Goal: Information Seeking & Learning: Check status

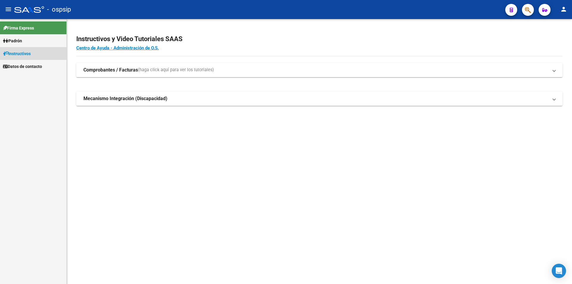
click at [22, 52] on span "Instructivos" at bounding box center [17, 53] width 28 height 7
click at [22, 38] on span "Padrón" at bounding box center [12, 41] width 19 height 7
click at [36, 63] on link "Análisis Afiliado" at bounding box center [33, 66] width 66 height 13
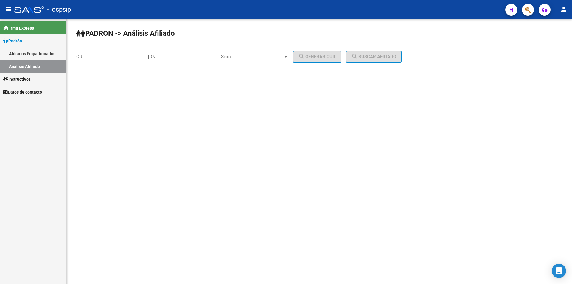
click at [189, 55] on input "DNI" at bounding box center [182, 56] width 67 height 5
drag, startPoint x: 265, startPoint y: 33, endPoint x: 254, endPoint y: 36, distance: 11.1
click at [265, 33] on div "PADRON -> Análisis Afiliado CUIL | DNI Sexo Sexo search Generar CUIL search Bus…" at bounding box center [319, 50] width 505 height 63
click at [197, 54] on div "DNI" at bounding box center [182, 54] width 67 height 13
paste input "39405844"
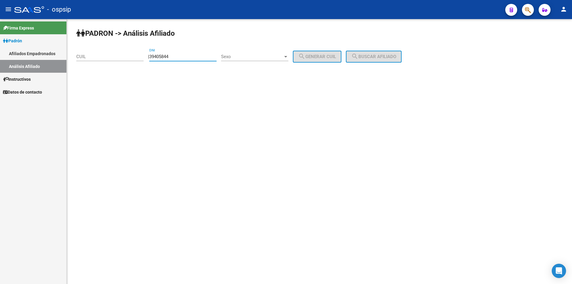
type input "39405844"
click at [288, 57] on div at bounding box center [285, 56] width 5 height 5
click at [292, 57] on span "Masculino" at bounding box center [261, 56] width 67 height 13
click at [317, 57] on span "search Generar CUIL" at bounding box center [317, 56] width 38 height 5
type input "20-39405844-1"
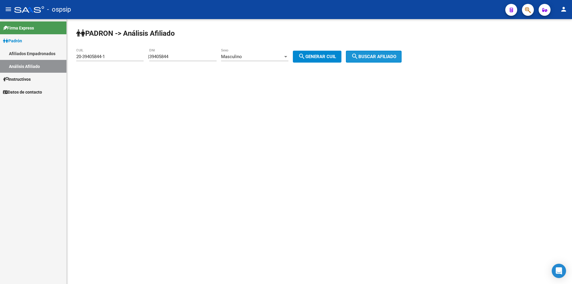
click at [369, 54] on span "search Buscar afiliado" at bounding box center [373, 56] width 45 height 5
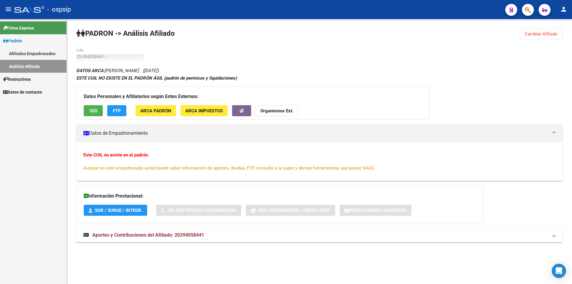
click at [85, 108] on button "SSS" at bounding box center [93, 110] width 19 height 11
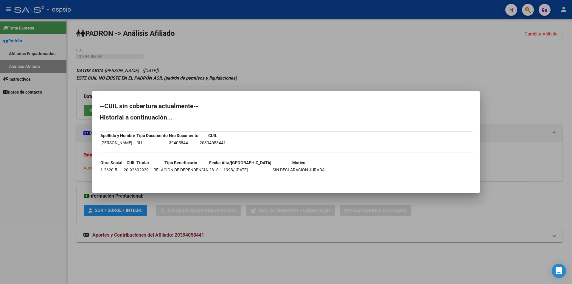
drag, startPoint x: 254, startPoint y: 142, endPoint x: 226, endPoint y: 141, distance: 28.0
click at [226, 141] on table "Apellido y Nombre Tipo Documento Nro Documento [PERSON_NAME] DU 39405844 203940…" at bounding box center [162, 139] width 127 height 15
click at [226, 143] on td "20394058441" at bounding box center [212, 142] width 27 height 7
click at [226, 139] on th "CUIL" at bounding box center [212, 135] width 27 height 7
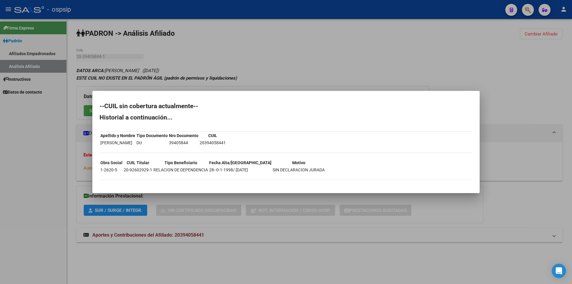
click at [226, 141] on td "20394058441" at bounding box center [212, 142] width 27 height 7
copy td "20394058441"
click at [270, 74] on div at bounding box center [286, 142] width 572 height 284
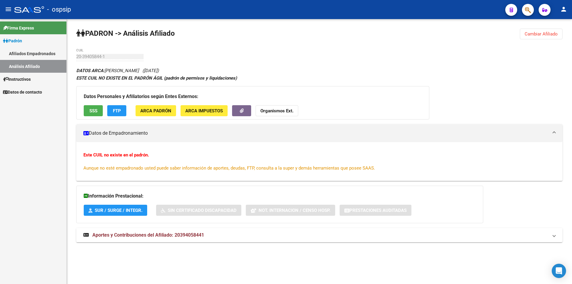
click at [553, 33] on span "Cambiar Afiliado" at bounding box center [540, 33] width 33 height 5
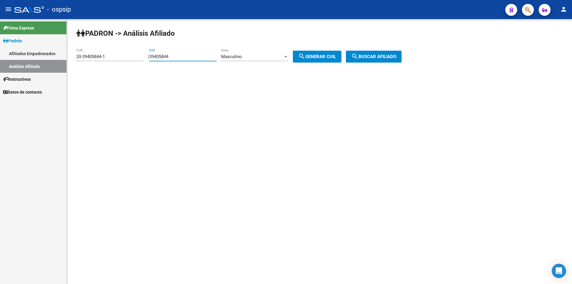
click at [198, 58] on input "39405844" at bounding box center [182, 56] width 67 height 5
paste input "21918525"
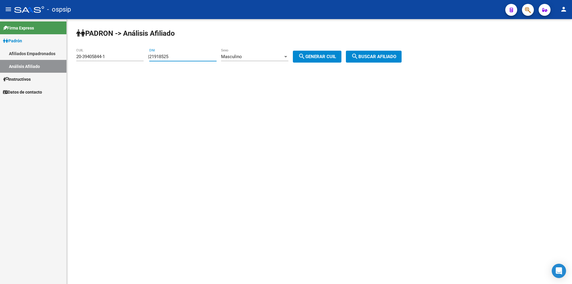
type input "21918525"
drag, startPoint x: 318, startPoint y: 54, endPoint x: 373, endPoint y: 54, distance: 55.4
click at [318, 54] on span "search Generar CUIL" at bounding box center [317, 56] width 38 height 5
type input "20-21918525-2"
drag, startPoint x: 385, startPoint y: 53, endPoint x: 341, endPoint y: 59, distance: 44.1
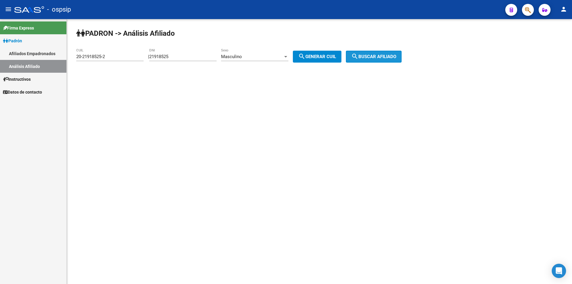
click at [385, 53] on button "search Buscar afiliado" at bounding box center [374, 57] width 56 height 12
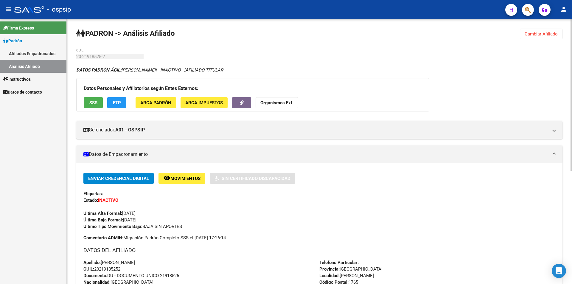
click at [556, 34] on span "Cambiar Afiliado" at bounding box center [540, 33] width 33 height 5
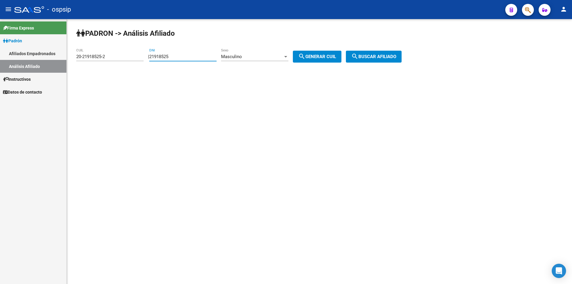
click at [183, 57] on input "21918525" at bounding box center [182, 56] width 67 height 5
paste input "1770705"
type input "17707055"
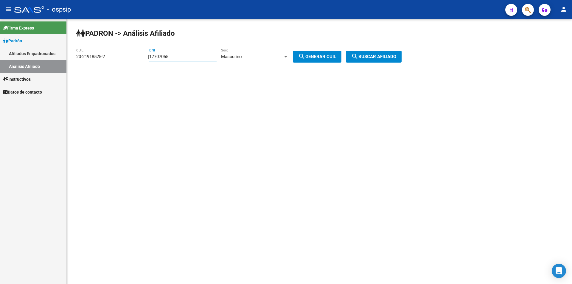
click at [288, 55] on div at bounding box center [285, 56] width 5 height 5
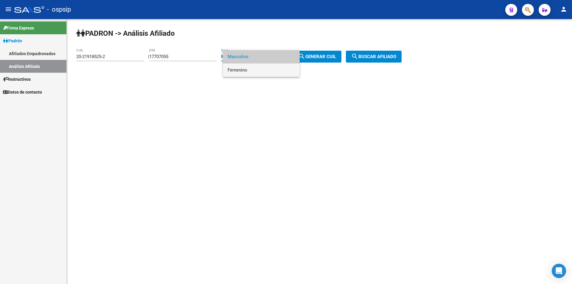
click at [279, 69] on span "Femenino" at bounding box center [261, 69] width 67 height 13
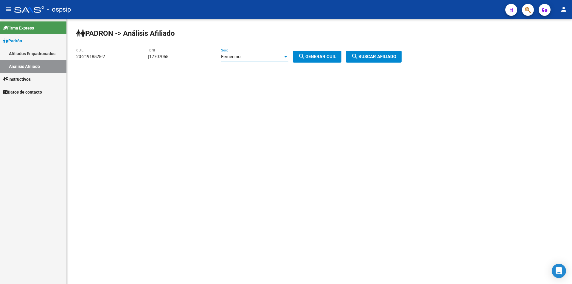
click at [321, 59] on button "search Generar CUIL" at bounding box center [317, 57] width 49 height 12
type input "27-17707055-1"
click at [379, 56] on span "search Buscar afiliado" at bounding box center [373, 56] width 45 height 5
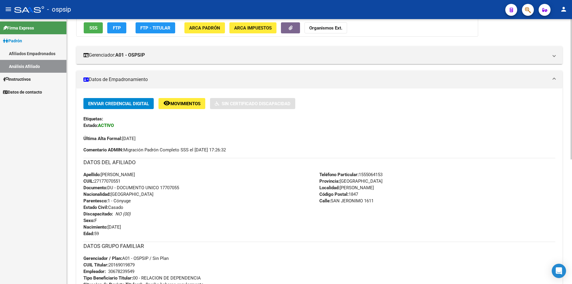
scroll to position [89, 0]
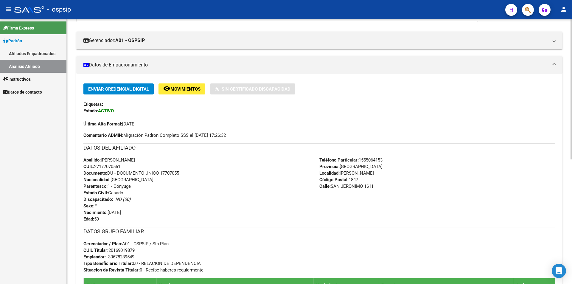
drag, startPoint x: 161, startPoint y: 161, endPoint x: 102, endPoint y: 161, distance: 59.0
click at [102, 161] on div "Apellido: [PERSON_NAME]: 27177070551 Documento: DU - DOCUMENTO UNICO 17707055 N…" at bounding box center [201, 190] width 236 height 66
copy span "[PERSON_NAME]"
click at [135, 161] on span "Apellido: [PERSON_NAME]" at bounding box center [109, 159] width 52 height 5
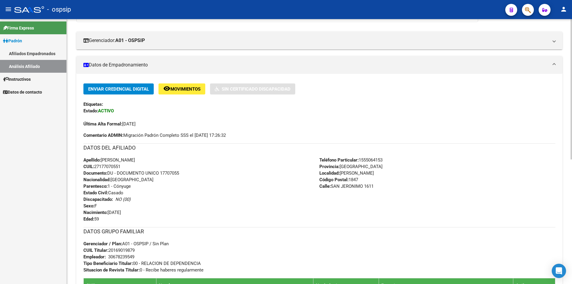
click at [135, 161] on span "Apellido: [PERSON_NAME]" at bounding box center [109, 159] width 52 height 5
click at [103, 160] on span "Apellido: [PERSON_NAME]" at bounding box center [109, 159] width 52 height 5
drag, startPoint x: 102, startPoint y: 159, endPoint x: 161, endPoint y: 159, distance: 58.7
click at [161, 159] on div "Apellido: [PERSON_NAME]: 27177070551 Documento: DU - DOCUMENTO UNICO 17707055 N…" at bounding box center [201, 190] width 236 height 66
copy span "[PERSON_NAME]"
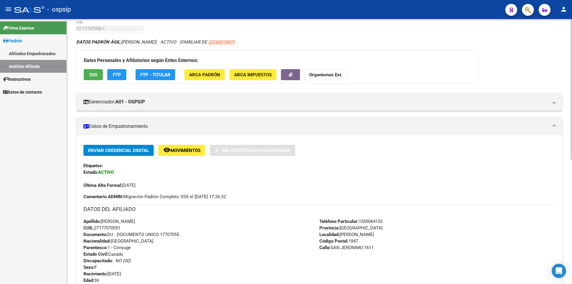
scroll to position [0, 0]
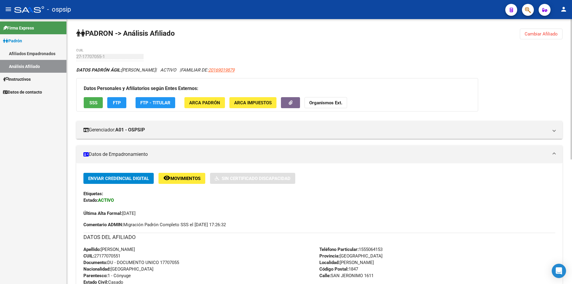
click at [533, 32] on span "Cambiar Afiliado" at bounding box center [540, 33] width 33 height 5
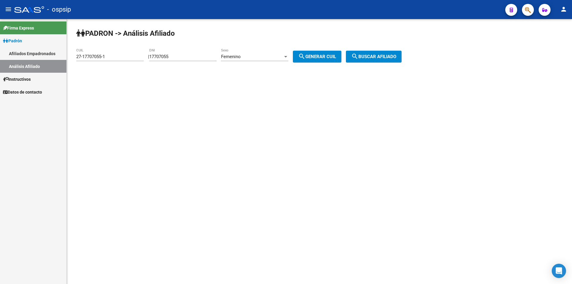
click at [273, 55] on div "Femenino" at bounding box center [252, 56] width 62 height 5
click at [264, 39] on span "Masculino" at bounding box center [261, 43] width 67 height 13
click at [196, 55] on input "17707055" at bounding box center [182, 56] width 67 height 5
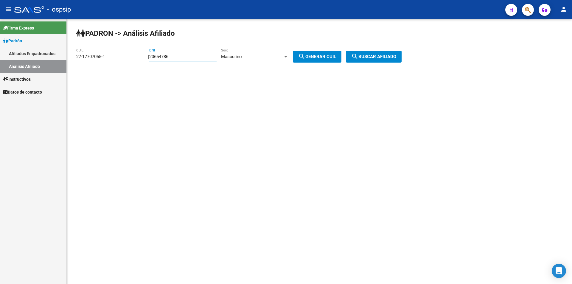
type input "20654786"
click at [321, 52] on button "search Generar CUIL" at bounding box center [317, 57] width 49 height 12
type input "20-20654786-4"
click at [374, 52] on button "search Buscar afiliado" at bounding box center [374, 57] width 56 height 12
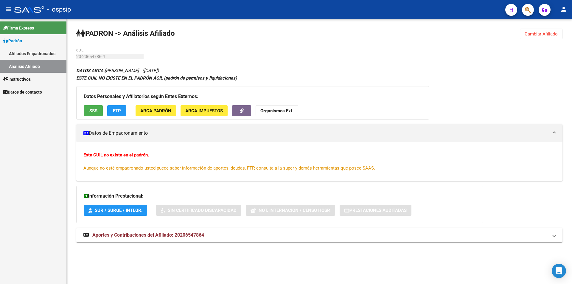
click at [94, 104] on div "Datos Personales y Afiliatorios según Entes Externos: SSS FTP ARCA Padrón ARCA …" at bounding box center [252, 102] width 353 height 33
click at [95, 108] on span "SSS" at bounding box center [93, 110] width 8 height 5
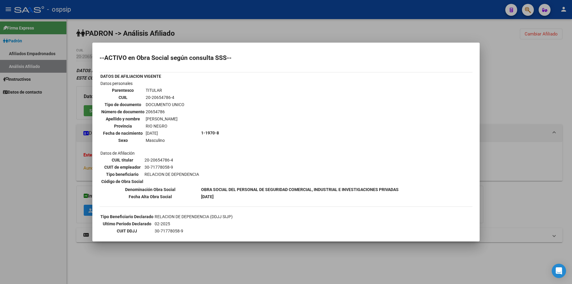
click at [269, 29] on div at bounding box center [286, 142] width 572 height 284
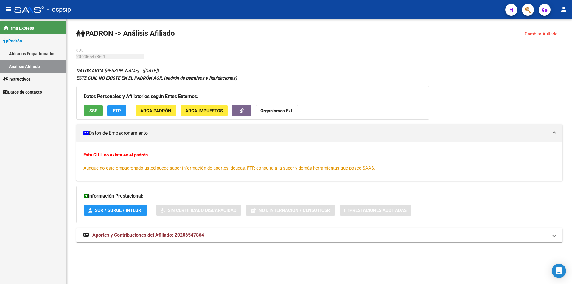
click at [96, 111] on span "SSS" at bounding box center [93, 110] width 8 height 5
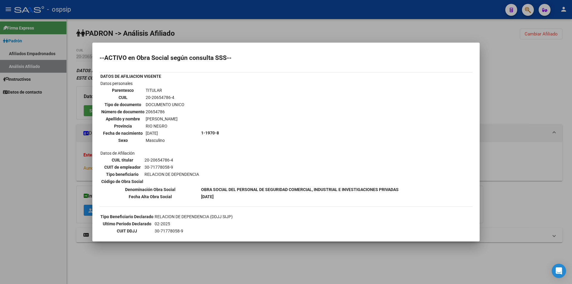
click at [154, 109] on td "20654786" at bounding box center [164, 111] width 39 height 7
copy td "20654786"
click at [524, 52] on div at bounding box center [286, 142] width 572 height 284
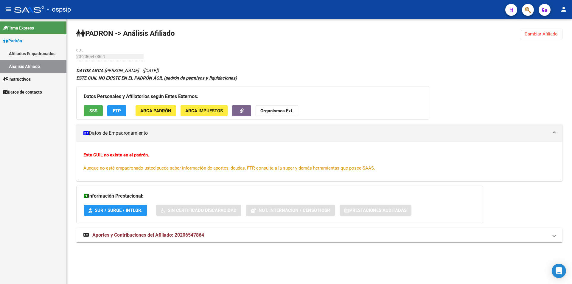
click at [534, 32] on span "Cambiar Afiliado" at bounding box center [540, 33] width 33 height 5
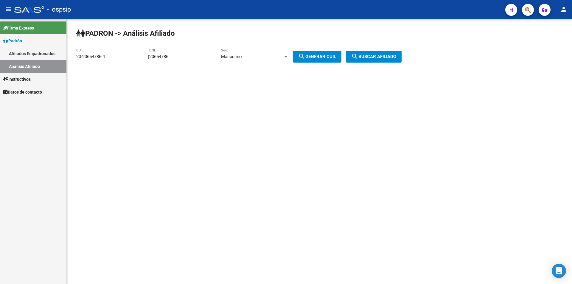
click at [196, 58] on input "20654786" at bounding box center [182, 56] width 67 height 5
click at [371, 56] on span "search Buscar afiliado" at bounding box center [373, 56] width 45 height 5
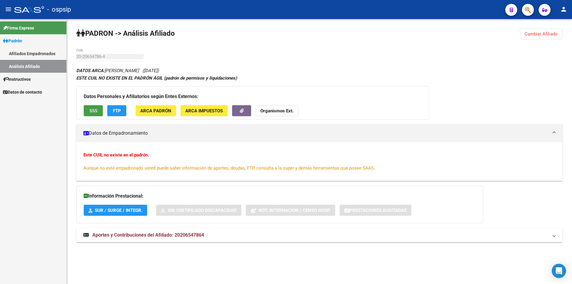
click at [96, 109] on span "SSS" at bounding box center [93, 110] width 8 height 5
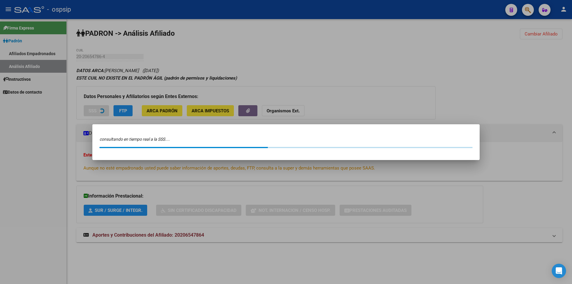
click at [96, 109] on div at bounding box center [286, 142] width 572 height 284
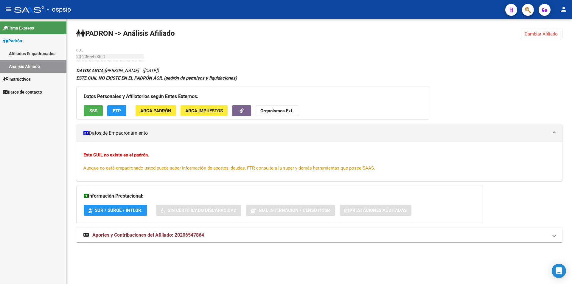
click at [301, 79] on div "ESTE CUIL NO EXISTE EN EL PADRÓN ÁGIL (padrón de permisos y liquidaciones)" at bounding box center [319, 78] width 486 height 7
click at [524, 31] on button "Cambiar Afiliado" at bounding box center [541, 34] width 43 height 11
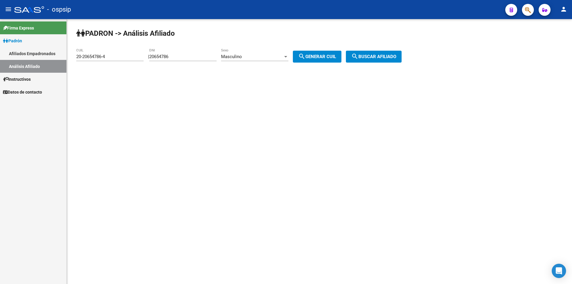
click at [201, 51] on div "20654786 DNI" at bounding box center [182, 54] width 67 height 13
click at [203, 57] on input "20654786" at bounding box center [182, 56] width 67 height 5
paste input "39405844"
drag, startPoint x: 208, startPoint y: 56, endPoint x: 140, endPoint y: 60, distance: 68.3
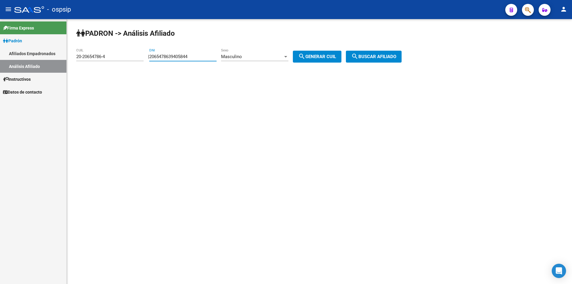
click at [140, 59] on app-analisis-afiliado "PADRON -> Análisis Afiliado 20-20654786-4 CUIL | 2065478639405844 DNI Masculino…" at bounding box center [241, 56] width 330 height 5
paste input "number"
type input "39405844"
drag, startPoint x: 328, startPoint y: 57, endPoint x: 370, endPoint y: 60, distance: 41.5
click at [329, 57] on span "search Generar CUIL" at bounding box center [317, 56] width 38 height 5
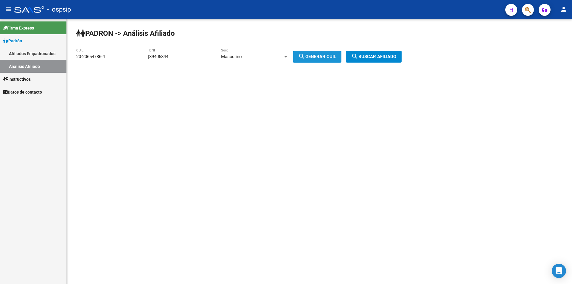
type input "20-39405844-1"
click at [372, 60] on button "search Buscar afiliado" at bounding box center [374, 57] width 56 height 12
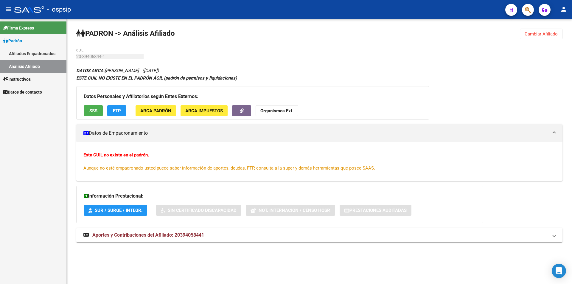
click at [92, 112] on span "SSS" at bounding box center [93, 110] width 8 height 5
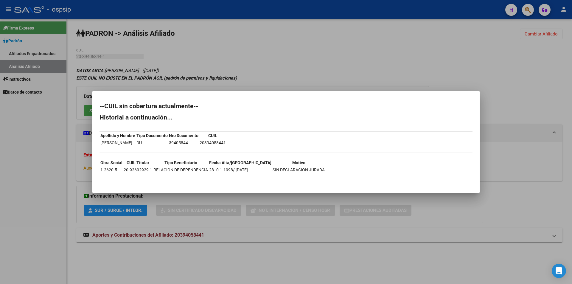
click at [226, 141] on td "20394058441" at bounding box center [212, 142] width 27 height 7
copy td "20394058441"
drag, startPoint x: 470, startPoint y: 55, endPoint x: 532, endPoint y: 37, distance: 64.5
click at [471, 54] on div at bounding box center [286, 142] width 572 height 284
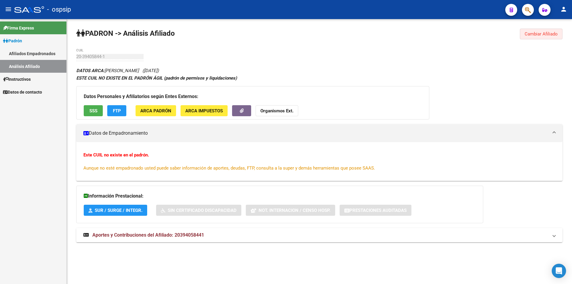
click at [540, 33] on span "Cambiar Afiliado" at bounding box center [540, 33] width 33 height 5
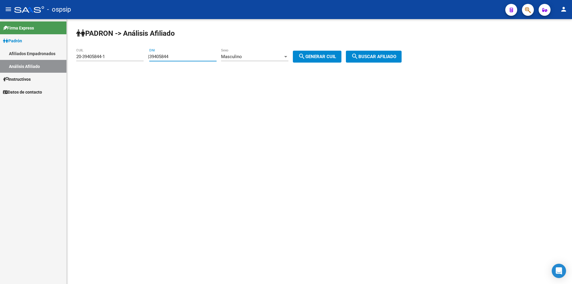
click at [203, 57] on input "39405844" at bounding box center [182, 56] width 67 height 5
paste input "23879956"
type input "23879956"
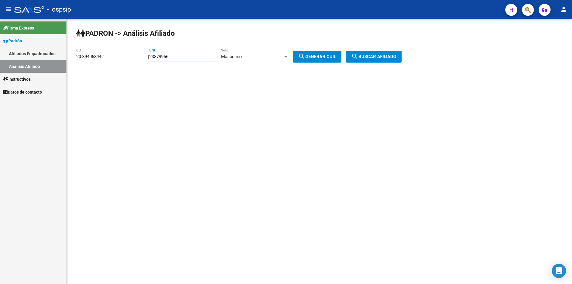
drag, startPoint x: 331, startPoint y: 57, endPoint x: 346, endPoint y: 48, distance: 17.5
click at [331, 57] on span "search Generar CUIL" at bounding box center [317, 56] width 38 height 5
type input "20-23879956-3"
click at [371, 52] on button "search Buscar afiliado" at bounding box center [374, 57] width 56 height 12
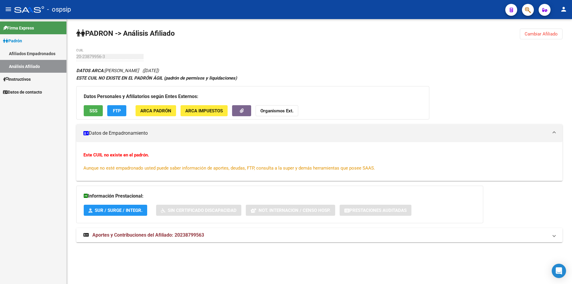
click at [94, 108] on span "SSS" at bounding box center [93, 110] width 8 height 5
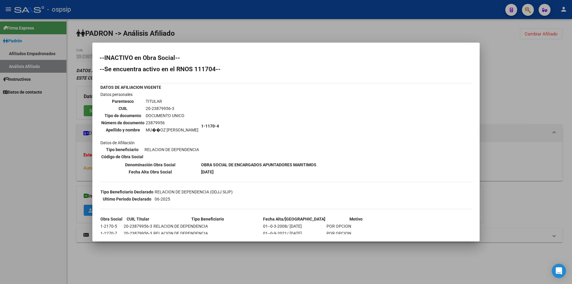
click at [343, 45] on mat-dialog-container "--INACTIVO en Obra Social-- --Se encuentra activo en el RNOS 111704-- DATOS DE …" at bounding box center [285, 142] width 387 height 199
click at [443, 243] on div at bounding box center [286, 142] width 572 height 284
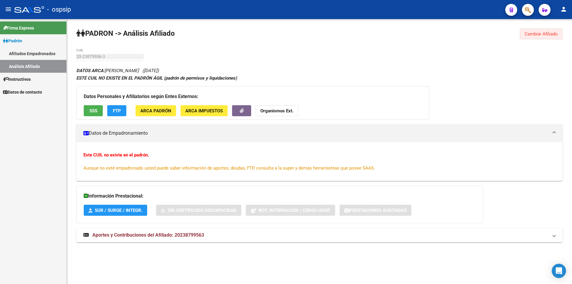
click at [548, 33] on span "Cambiar Afiliado" at bounding box center [540, 33] width 33 height 5
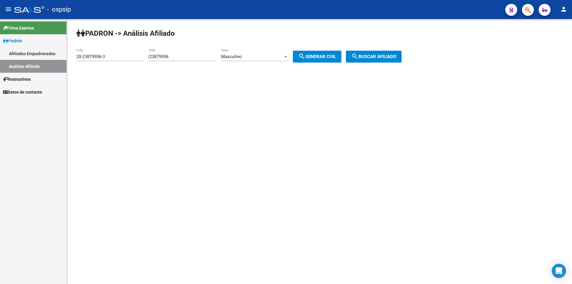
click at [189, 58] on input "23879956" at bounding box center [182, 56] width 67 height 5
paste input "4838414"
type input "24838414"
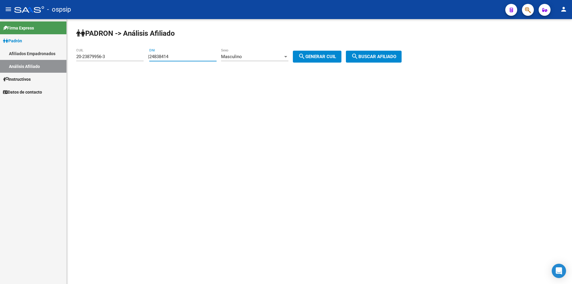
drag, startPoint x: 311, startPoint y: 56, endPoint x: 328, endPoint y: 56, distance: 16.7
click at [312, 56] on span "search Generar CUIL" at bounding box center [317, 56] width 38 height 5
type input "20-24838414-0"
click at [358, 55] on mat-icon "search" at bounding box center [354, 56] width 7 height 7
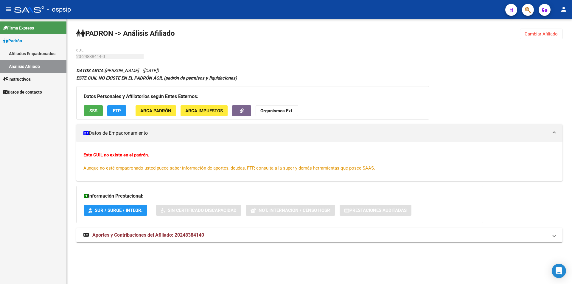
click at [93, 109] on span "SSS" at bounding box center [93, 110] width 8 height 5
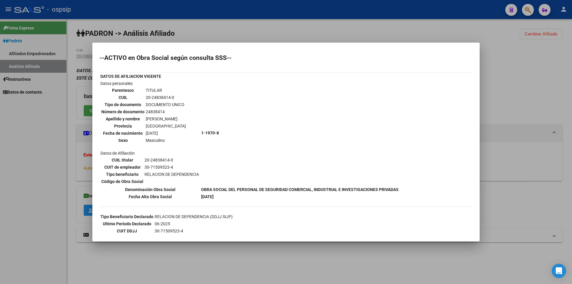
click at [493, 58] on div at bounding box center [286, 142] width 572 height 284
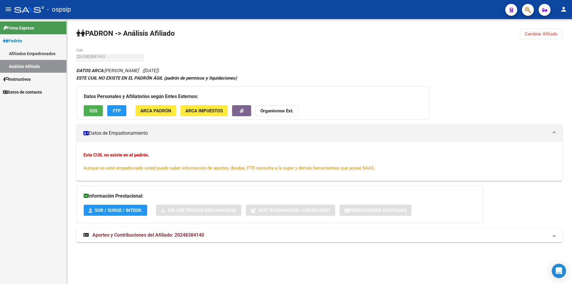
click at [534, 37] on button "Cambiar Afiliado" at bounding box center [541, 34] width 43 height 11
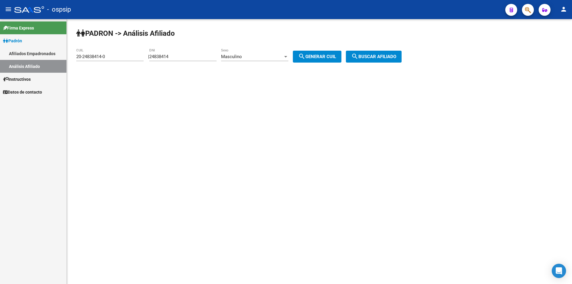
click at [194, 55] on input "24838414" at bounding box center [182, 56] width 67 height 5
paste input "2406038"
type input "22406038"
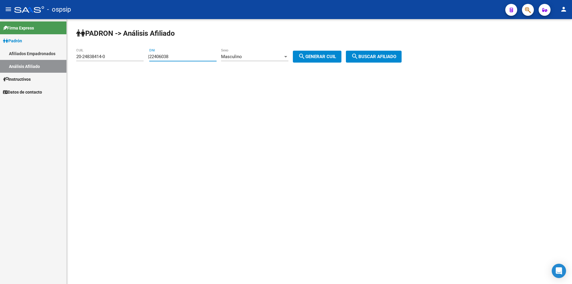
click at [336, 55] on span "search Generar CUIL" at bounding box center [317, 56] width 38 height 5
type input "20-22406038-7"
drag, startPoint x: 379, startPoint y: 53, endPoint x: 373, endPoint y: 54, distance: 6.0
click at [379, 53] on button "search Buscar afiliado" at bounding box center [374, 57] width 56 height 12
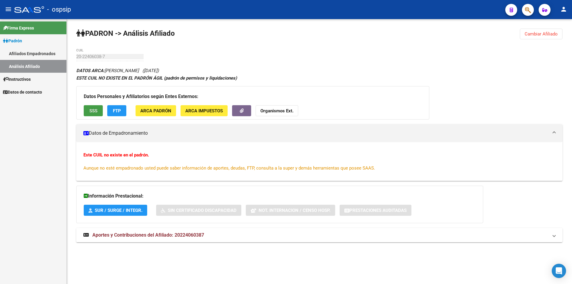
click at [95, 107] on button "SSS" at bounding box center [93, 110] width 19 height 11
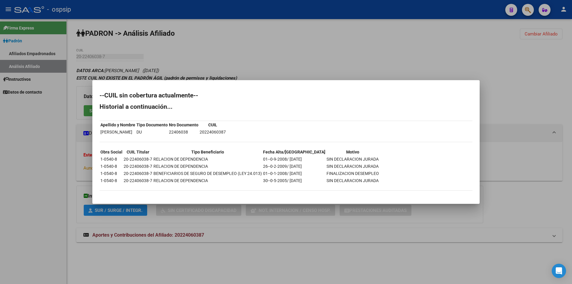
click at [278, 52] on div at bounding box center [286, 142] width 572 height 284
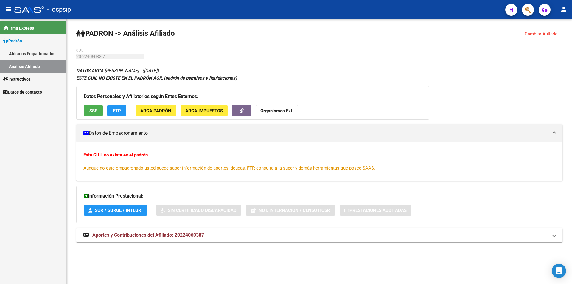
click at [109, 209] on span "SUR / SURGE / INTEGR." at bounding box center [119, 210] width 48 height 5
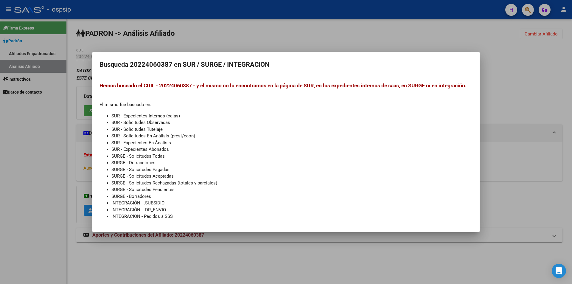
click at [467, 36] on div at bounding box center [286, 142] width 572 height 284
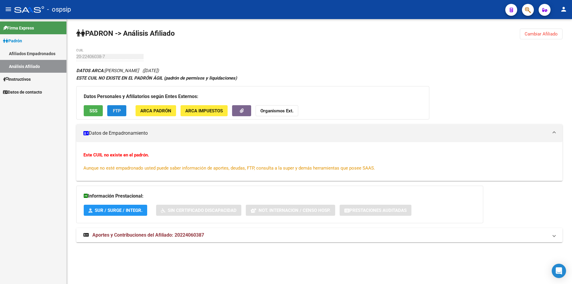
click at [116, 114] on button "FTP" at bounding box center [116, 110] width 19 height 11
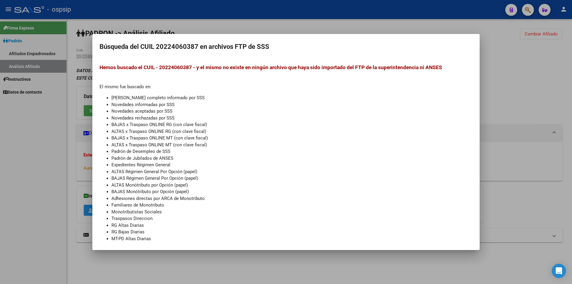
click at [261, 19] on div at bounding box center [286, 142] width 572 height 284
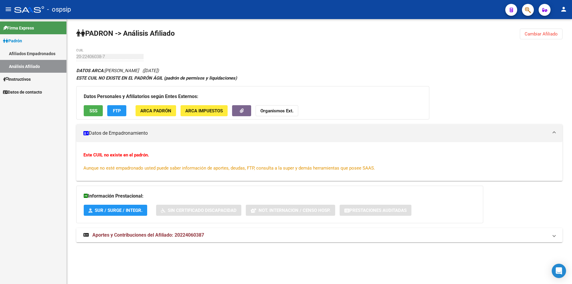
click at [283, 110] on strong "Organismos Ext." at bounding box center [276, 110] width 33 height 5
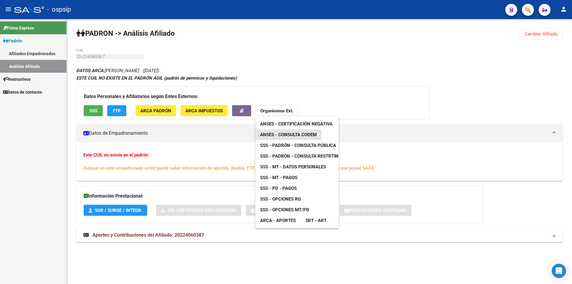
click at [302, 134] on span "ANSES - Consulta CODEM" at bounding box center [288, 134] width 57 height 5
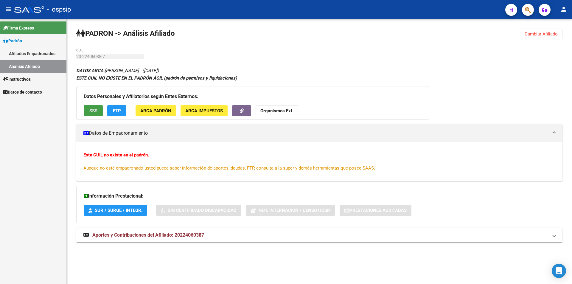
click at [94, 111] on span "SSS" at bounding box center [93, 110] width 8 height 5
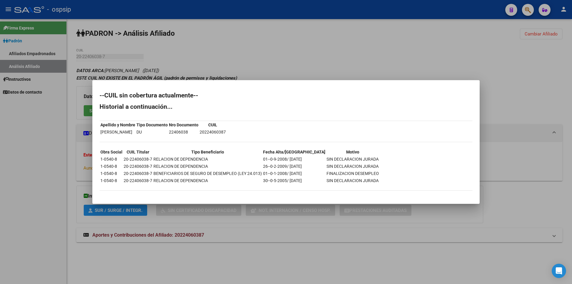
click at [196, 131] on td "22406038" at bounding box center [184, 132] width 30 height 7
copy td "22406038"
click at [343, 51] on div at bounding box center [286, 142] width 572 height 284
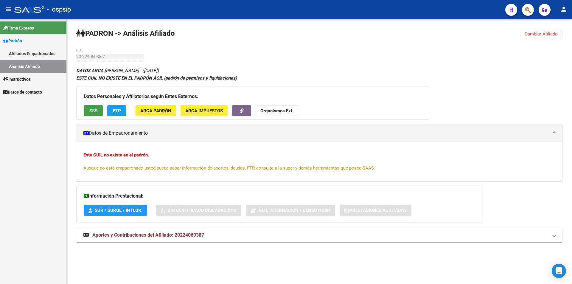
click at [91, 110] on span "SSS" at bounding box center [93, 110] width 8 height 5
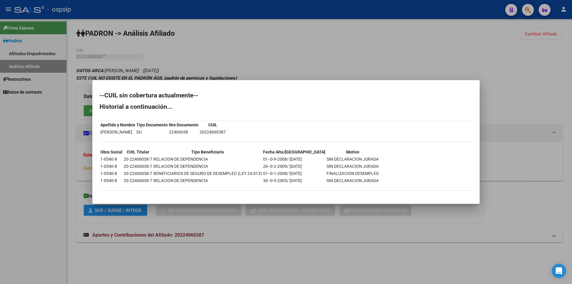
click at [293, 47] on div at bounding box center [286, 142] width 572 height 284
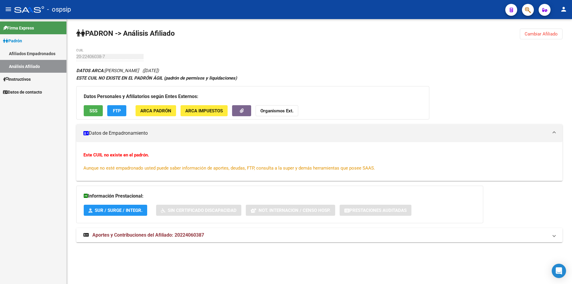
click at [534, 36] on span "Cambiar Afiliado" at bounding box center [540, 33] width 33 height 5
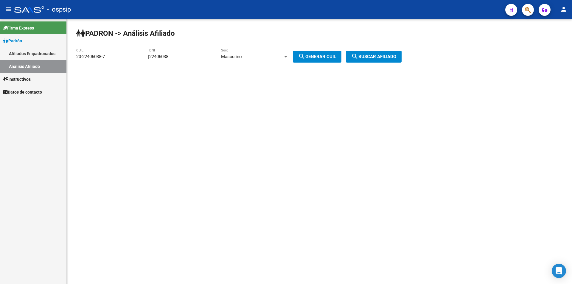
click at [183, 56] on input "22406038" at bounding box center [182, 56] width 67 height 5
paste input "9303309"
type input "29303309"
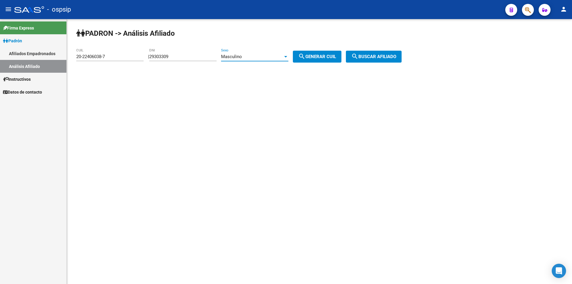
click at [283, 56] on div "Masculino" at bounding box center [252, 56] width 62 height 5
click at [285, 56] on span "Masculino" at bounding box center [261, 56] width 67 height 13
click at [317, 56] on span "search Generar CUIL" at bounding box center [317, 56] width 38 height 5
type input "23-29303309-9"
click at [375, 54] on span "search Buscar afiliado" at bounding box center [373, 56] width 45 height 5
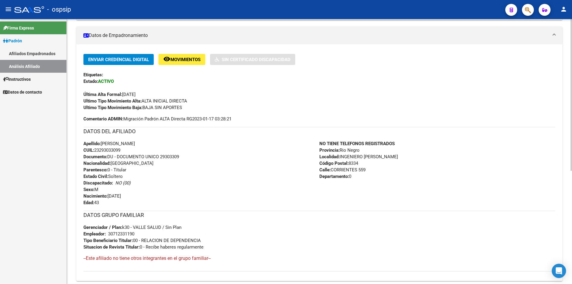
scroll to position [119, 0]
drag, startPoint x: 152, startPoint y: 142, endPoint x: 101, endPoint y: 143, distance: 51.2
click at [101, 143] on span "Apellido: [PERSON_NAME]" at bounding box center [109, 143] width 52 height 5
copy span "[PERSON_NAME]"
click at [232, 164] on div "Apellido: [PERSON_NAME]: 23293033099 Documento: DU - DOCUMENTO UNICO 29303309 N…" at bounding box center [201, 173] width 236 height 66
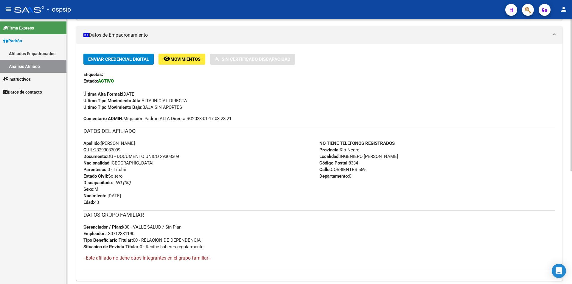
click at [174, 156] on span "Documento: DU - DOCUMENTO UNICO 29303309" at bounding box center [131, 156] width 96 height 5
copy span "29303309"
drag, startPoint x: 264, startPoint y: 151, endPoint x: 269, endPoint y: 154, distance: 5.3
click at [264, 153] on div "Apellido: [PERSON_NAME]: 23293033099 Documento: DU - DOCUMENTO UNICO 29303309 N…" at bounding box center [201, 173] width 236 height 66
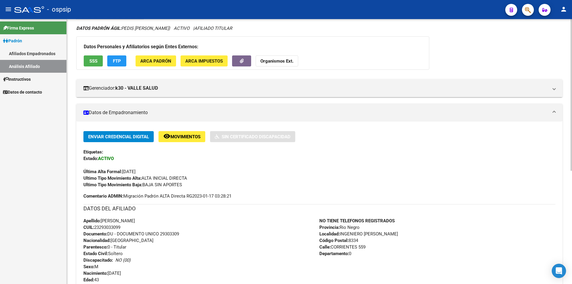
scroll to position [0, 0]
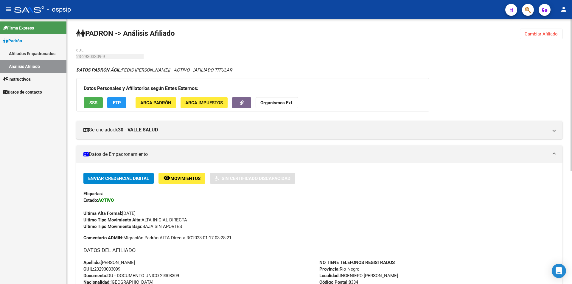
click at [535, 34] on span "Cambiar Afiliado" at bounding box center [540, 33] width 33 height 5
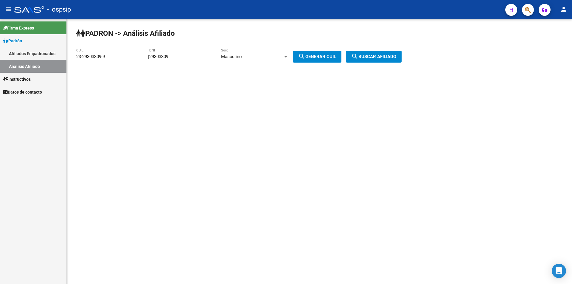
click at [200, 55] on input "29303309" at bounding box center [182, 56] width 67 height 5
paste input "45020786"
type input "45020786"
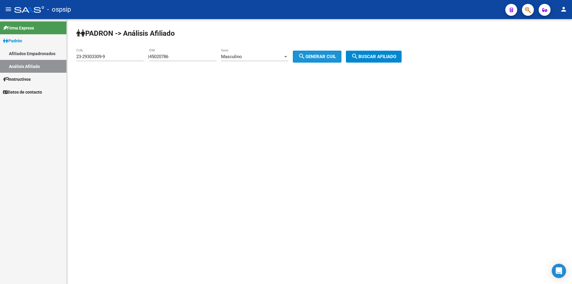
click at [317, 57] on span "search Generar CUIL" at bounding box center [317, 56] width 38 height 5
type input "20-45020786-2"
click at [378, 54] on span "search Buscar afiliado" at bounding box center [373, 56] width 45 height 5
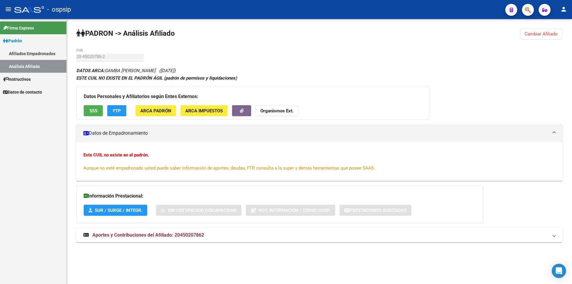
click at [95, 103] on div "Datos Personales y Afiliatorios según Entes Externos: SSS FTP ARCA Padrón ARCA …" at bounding box center [252, 102] width 353 height 33
click at [98, 106] on button "SSS" at bounding box center [93, 110] width 19 height 11
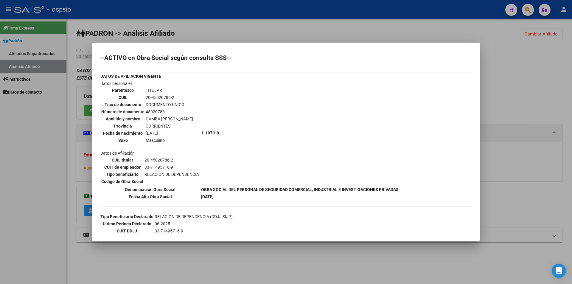
click at [402, 38] on div at bounding box center [286, 142] width 572 height 284
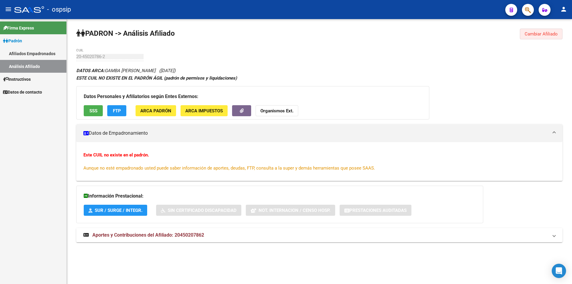
click at [536, 35] on span "Cambiar Afiliado" at bounding box center [540, 33] width 33 height 5
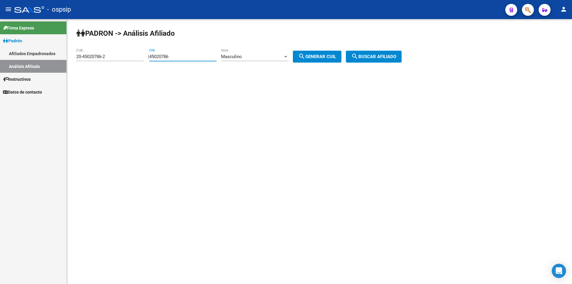
click at [182, 55] on input "45020786" at bounding box center [182, 56] width 67 height 5
type input "24756611"
click at [319, 55] on span "search Generar CUIL" at bounding box center [317, 56] width 38 height 5
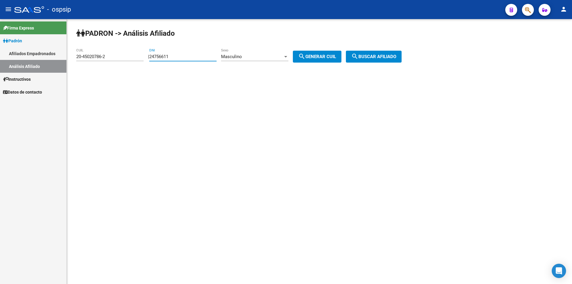
type input "20-24756611-3"
drag, startPoint x: 377, startPoint y: 57, endPoint x: 366, endPoint y: 59, distance: 11.2
click at [377, 57] on span "search Buscar afiliado" at bounding box center [373, 56] width 45 height 5
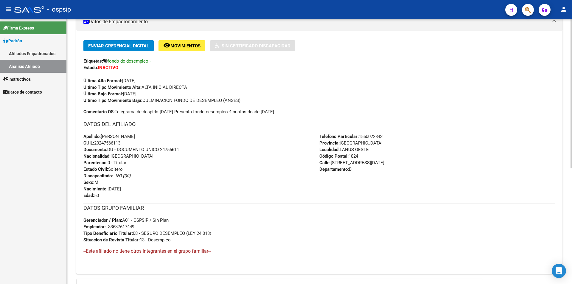
scroll to position [119, 0]
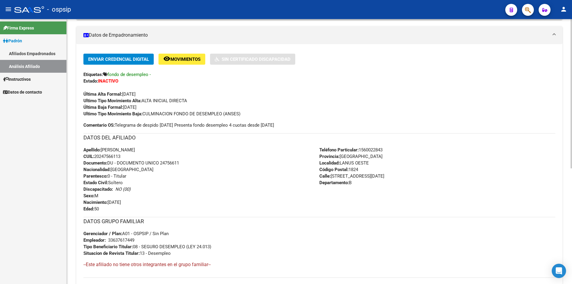
drag, startPoint x: 162, startPoint y: 149, endPoint x: 102, endPoint y: 152, distance: 59.6
click at [102, 152] on div "Apellido: [PERSON_NAME] CUIL: 20247566113 Documento: DU - DOCUMENTO UNICO 24756…" at bounding box center [201, 180] width 236 height 66
copy span "[PERSON_NAME]"
drag, startPoint x: 95, startPoint y: 157, endPoint x: 127, endPoint y: 157, distance: 32.5
click at [127, 157] on div "Apellido: [PERSON_NAME] CUIL: 20247566113 Documento: DU - DOCUMENTO UNICO 24756…" at bounding box center [201, 180] width 236 height 66
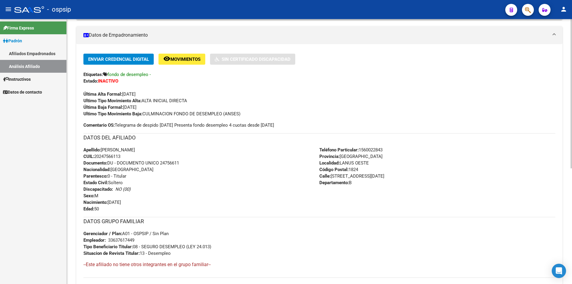
copy span "20247566113"
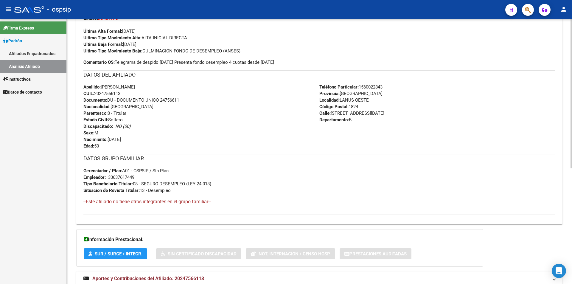
scroll to position [56, 0]
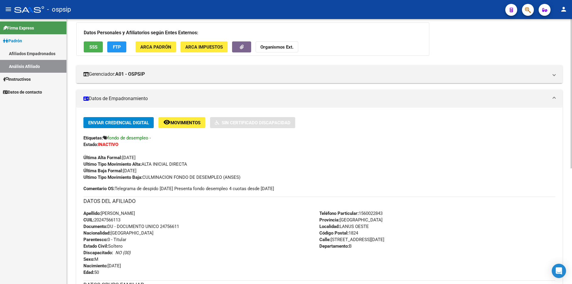
click at [93, 49] on span "SSS" at bounding box center [93, 46] width 8 height 5
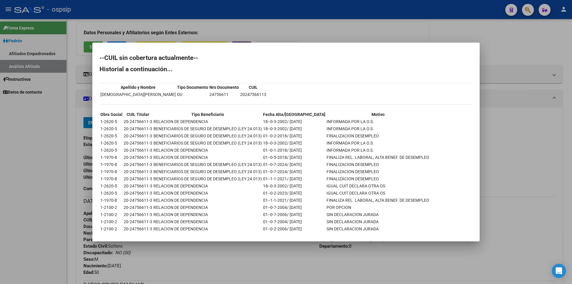
click at [338, 43] on mat-dialog-container "--CUIL sin cobertura actualmente-- Historial a continuación... Apellido y Nombr…" at bounding box center [285, 142] width 387 height 199
click at [514, 35] on div at bounding box center [286, 142] width 572 height 284
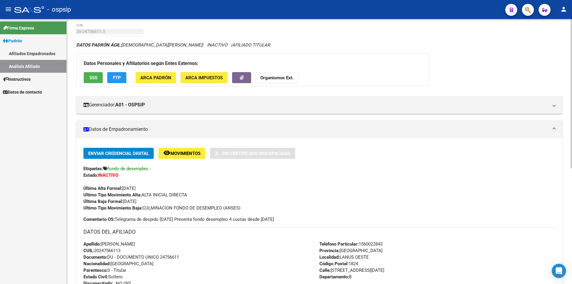
scroll to position [0, 0]
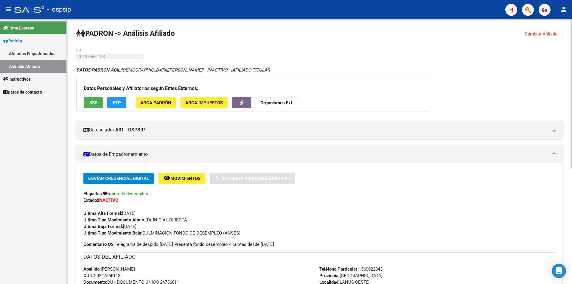
click at [525, 35] on span "Cambiar Afiliado" at bounding box center [540, 33] width 33 height 5
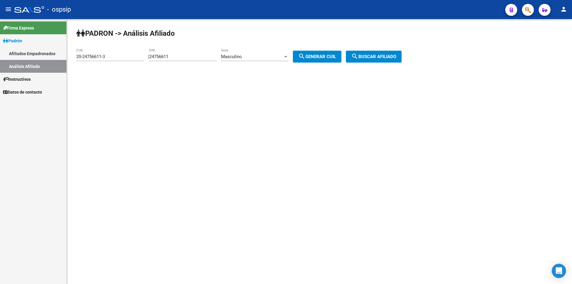
click at [182, 52] on div "24756611 DNI" at bounding box center [182, 54] width 67 height 13
drag, startPoint x: 182, startPoint y: 52, endPoint x: 187, endPoint y: 56, distance: 6.0
click at [183, 56] on div "24756611 DNI" at bounding box center [182, 54] width 67 height 13
click at [187, 56] on input "24756611" at bounding box center [182, 56] width 67 height 5
click at [187, 55] on input "24756611" at bounding box center [182, 56] width 67 height 5
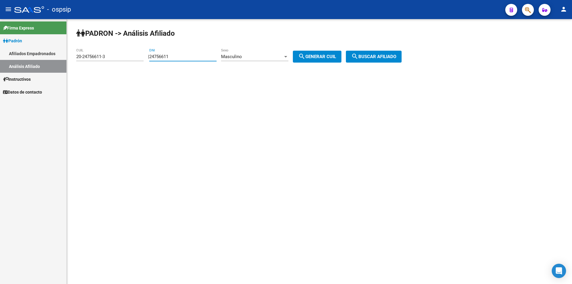
click at [187, 55] on input "24756611" at bounding box center [182, 56] width 67 height 5
paste input "1918525"
type input "21918525"
click at [320, 55] on span "search Generar CUIL" at bounding box center [317, 56] width 38 height 5
type input "20-21918525-2"
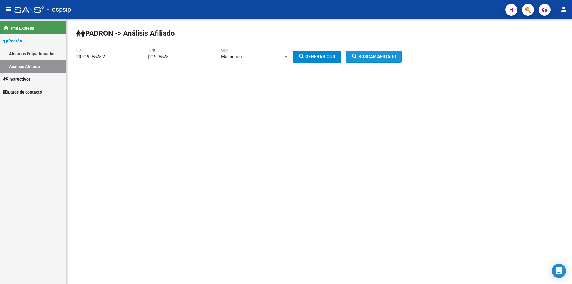
click at [373, 55] on span "search Buscar afiliado" at bounding box center [373, 56] width 45 height 5
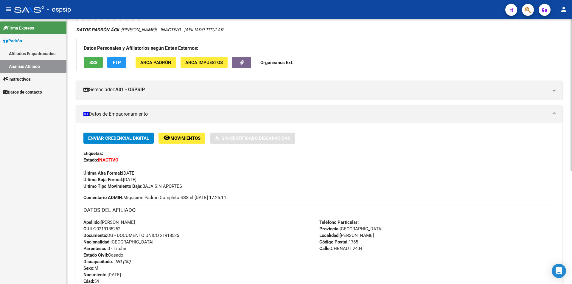
scroll to position [30, 0]
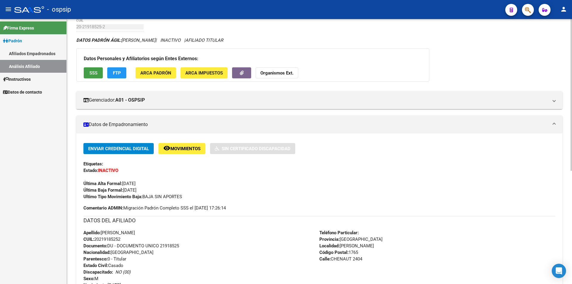
click at [95, 69] on button "SSS" at bounding box center [93, 72] width 19 height 11
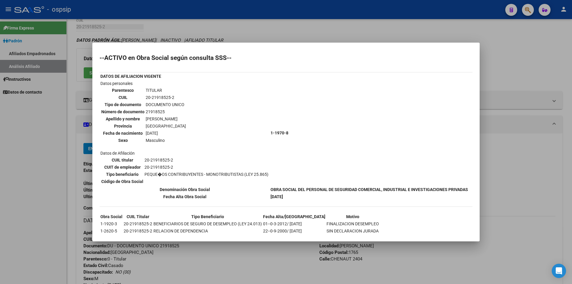
click at [281, 28] on div at bounding box center [286, 142] width 572 height 284
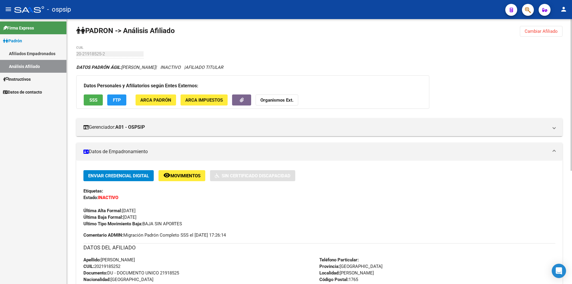
scroll to position [0, 0]
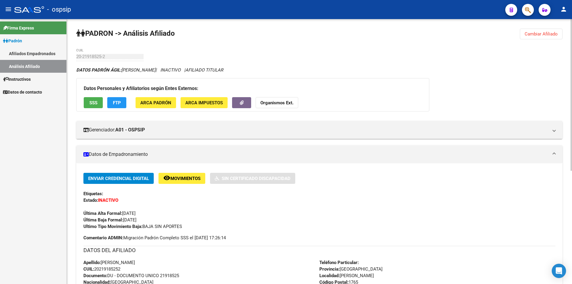
click at [91, 100] on span "SSS" at bounding box center [93, 102] width 8 height 5
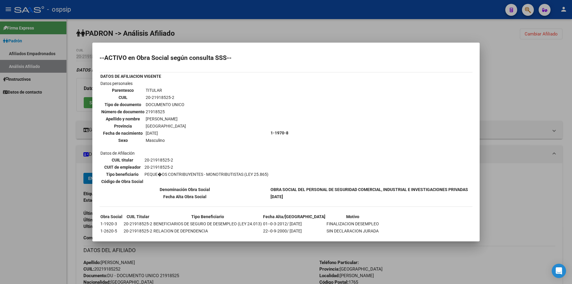
click at [230, 44] on mat-dialog-container "--ACTIVO en Obra Social según consulta SSS-- DATOS DE AFILIACION VIGENTE Datos …" at bounding box center [285, 142] width 387 height 199
click at [242, 37] on div at bounding box center [286, 142] width 572 height 284
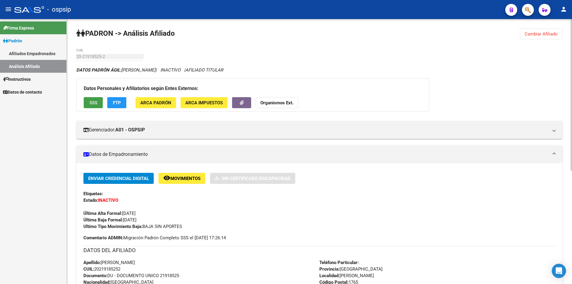
click at [97, 102] on span "SSS" at bounding box center [93, 102] width 8 height 5
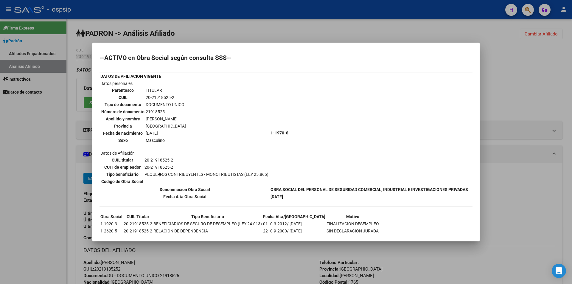
click at [206, 38] on div at bounding box center [286, 142] width 572 height 284
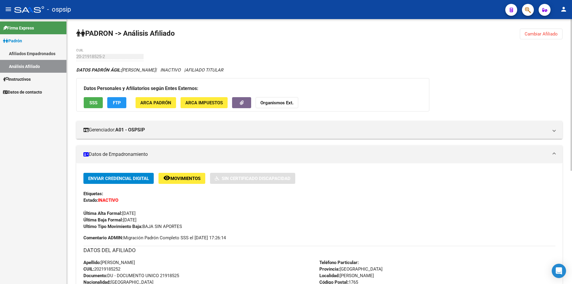
click at [547, 32] on span "Cambiar Afiliado" at bounding box center [540, 33] width 33 height 5
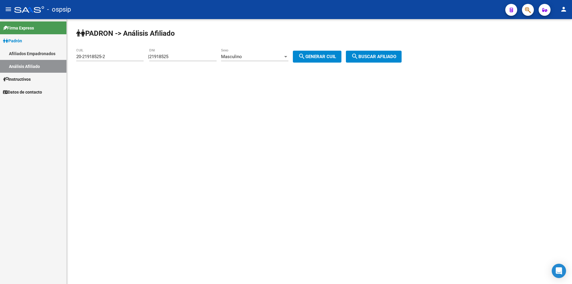
click at [199, 57] on input "21918525" at bounding box center [182, 56] width 67 height 5
paste input "21918525"
type input "21918525"
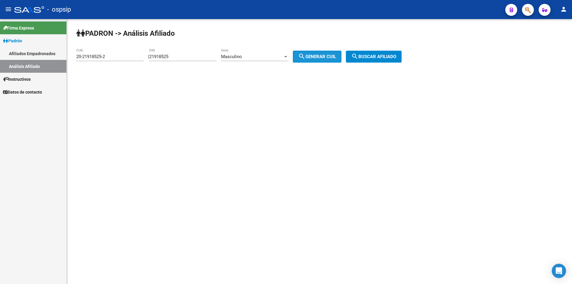
drag, startPoint x: 314, startPoint y: 55, endPoint x: 360, endPoint y: 56, distance: 45.3
click at [315, 55] on span "search Generar CUIL" at bounding box center [317, 56] width 38 height 5
click at [380, 56] on span "search Buscar afiliado" at bounding box center [373, 56] width 45 height 5
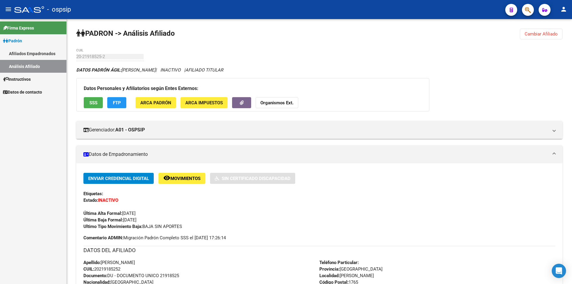
click at [550, 35] on span "Cambiar Afiliado" at bounding box center [540, 33] width 33 height 5
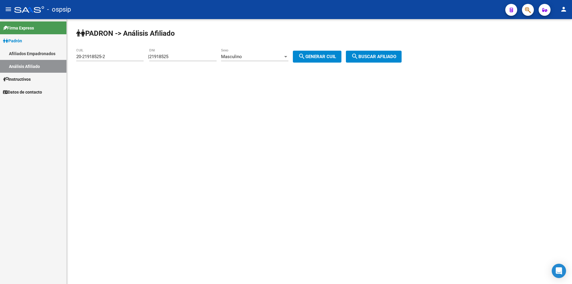
click at [119, 56] on input "20-21918525-2" at bounding box center [109, 56] width 67 height 5
click at [192, 56] on input "21918525" at bounding box center [182, 56] width 67 height 5
click at [193, 55] on input "21918525" at bounding box center [182, 56] width 67 height 5
paste input "4756611"
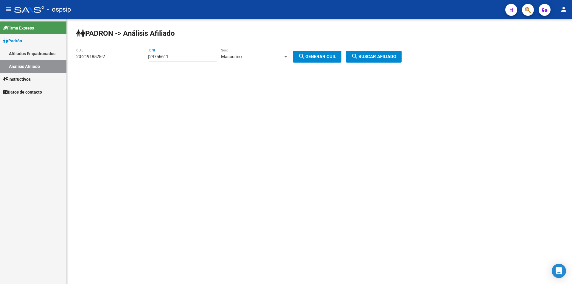
type input "24756611"
drag, startPoint x: 325, startPoint y: 54, endPoint x: 370, endPoint y: 56, distance: 45.6
click at [325, 54] on span "search Generar CUIL" at bounding box center [317, 56] width 38 height 5
type input "20-24756611-3"
click at [378, 56] on span "search Buscar afiliado" at bounding box center [373, 56] width 45 height 5
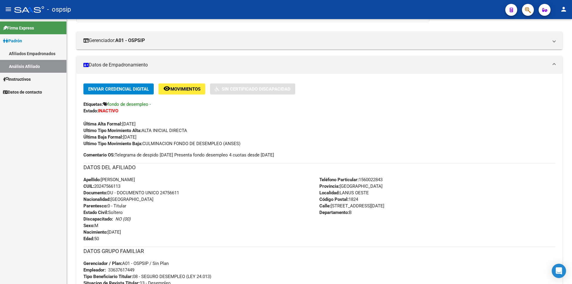
scroll to position [60, 0]
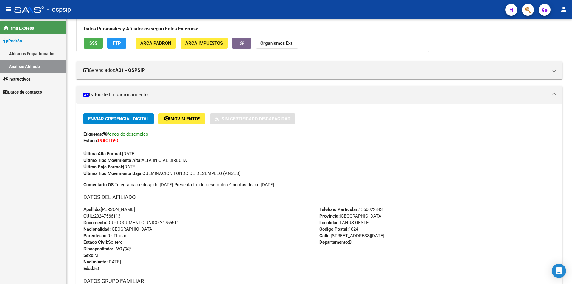
drag, startPoint x: 305, startPoint y: 182, endPoint x: 300, endPoint y: 184, distance: 5.4
click at [300, 184] on div "Enviar Credencial Digital remove_red_eye Movimientos Sin Certificado Discapacid…" at bounding box center [319, 150] width 472 height 75
click at [158, 204] on div "DATOS DEL AFILIADO" at bounding box center [319, 199] width 472 height 13
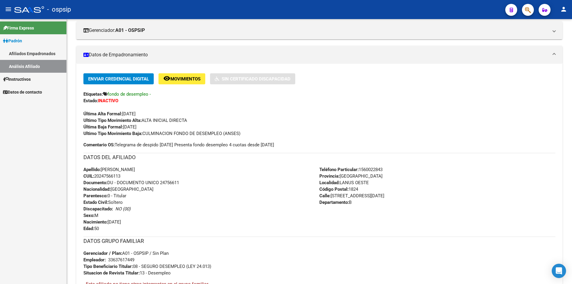
scroll to position [89, 0]
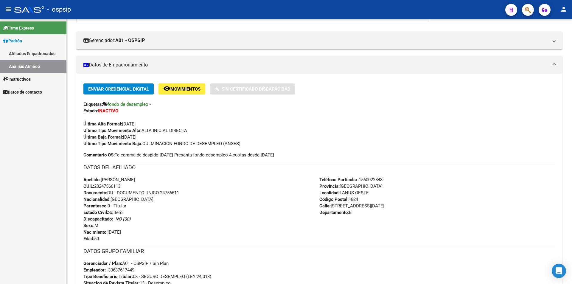
click at [172, 153] on span "Comentario OS: Telegrama de despido [DATE] Presenta fondo desempleo 4 cuotas de…" at bounding box center [178, 155] width 191 height 7
click at [163, 154] on span "Comentario OS: Telegrama de despido [DATE] Presenta fondo desempleo 4 cuotas de…" at bounding box center [178, 155] width 191 height 7
click at [172, 153] on span "Comentario OS: Telegrama de despido [DATE] Presenta fondo desempleo 4 cuotas de…" at bounding box center [178, 155] width 191 height 7
click at [186, 153] on span "Comentario OS: Telegrama de despido [DATE] Presenta fondo desempleo 4 cuotas de…" at bounding box center [178, 155] width 191 height 7
click at [274, 154] on span "Comentario OS: Telegrama de despido [DATE] Presenta fondo desempleo 4 cuotas de…" at bounding box center [178, 155] width 191 height 7
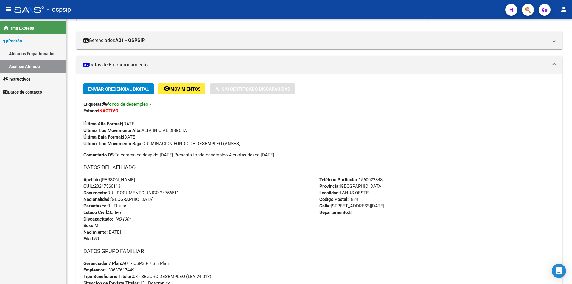
click at [274, 154] on span "Comentario OS: Telegrama de despido [DATE] Presenta fondo desempleo 4 cuotas de…" at bounding box center [178, 155] width 191 height 7
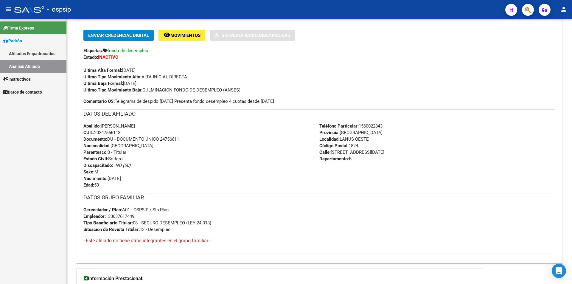
scroll to position [149, 0]
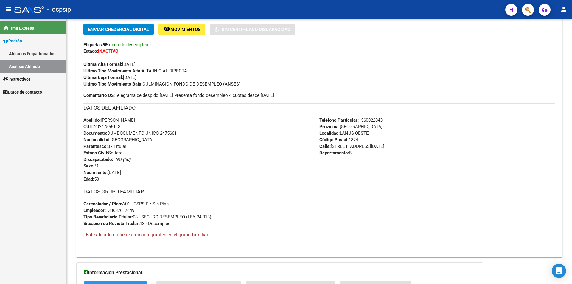
drag, startPoint x: 161, startPoint y: 133, endPoint x: 185, endPoint y: 131, distance: 24.2
click at [185, 131] on div "Apellido: [PERSON_NAME] CUIL: 20247566113 Documento: DU - DOCUMENTO UNICO 24756…" at bounding box center [201, 150] width 236 height 66
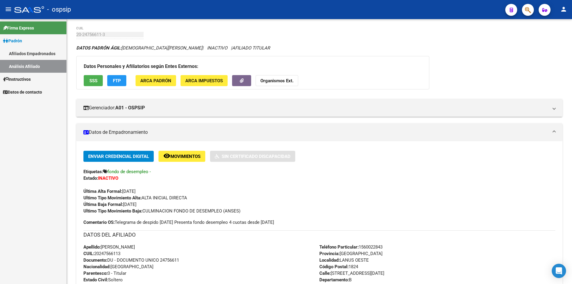
scroll to position [0, 0]
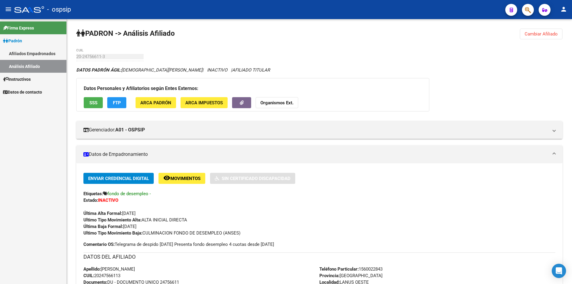
click at [538, 35] on span "Cambiar Afiliado" at bounding box center [540, 33] width 33 height 5
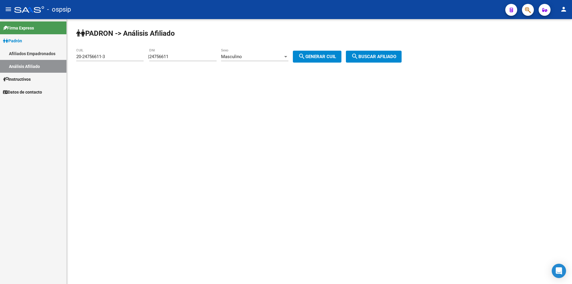
click at [196, 60] on div "24756611 DNI" at bounding box center [182, 54] width 67 height 13
click at [196, 57] on input "24756611" at bounding box center [182, 56] width 67 height 5
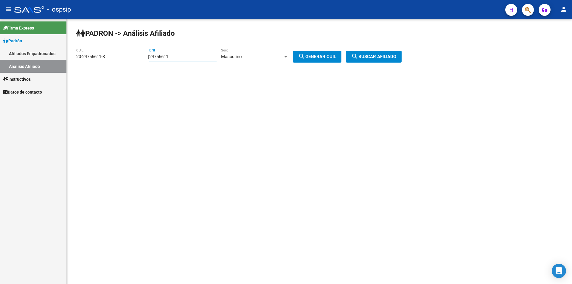
paste input "40756706"
type input "40756706"
click at [236, 54] on span "Masculino" at bounding box center [231, 56] width 21 height 5
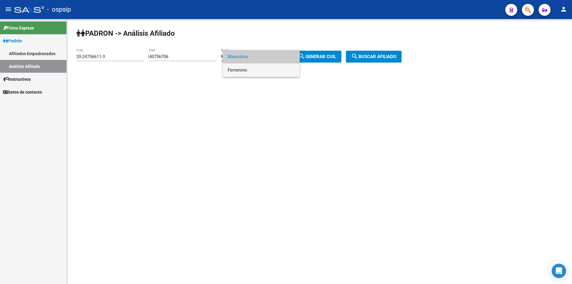
click at [259, 72] on span "Femenino" at bounding box center [261, 69] width 67 height 13
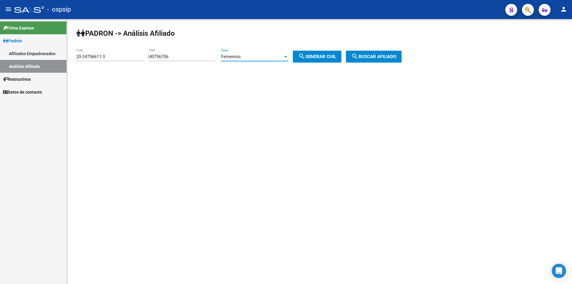
click at [336, 55] on span "search Generar CUIL" at bounding box center [317, 56] width 38 height 5
type input "23-40756706-4"
click at [366, 55] on span "search Buscar afiliado" at bounding box center [373, 56] width 45 height 5
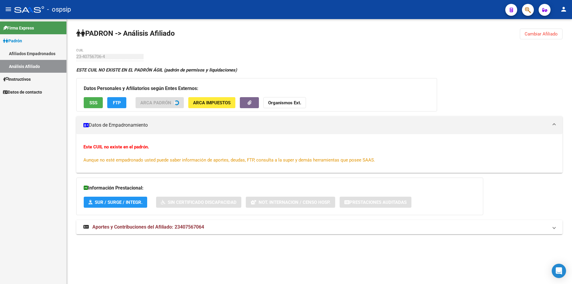
click at [97, 104] on span "SSS" at bounding box center [93, 102] width 8 height 5
